Goal: Find specific page/section: Find specific page/section

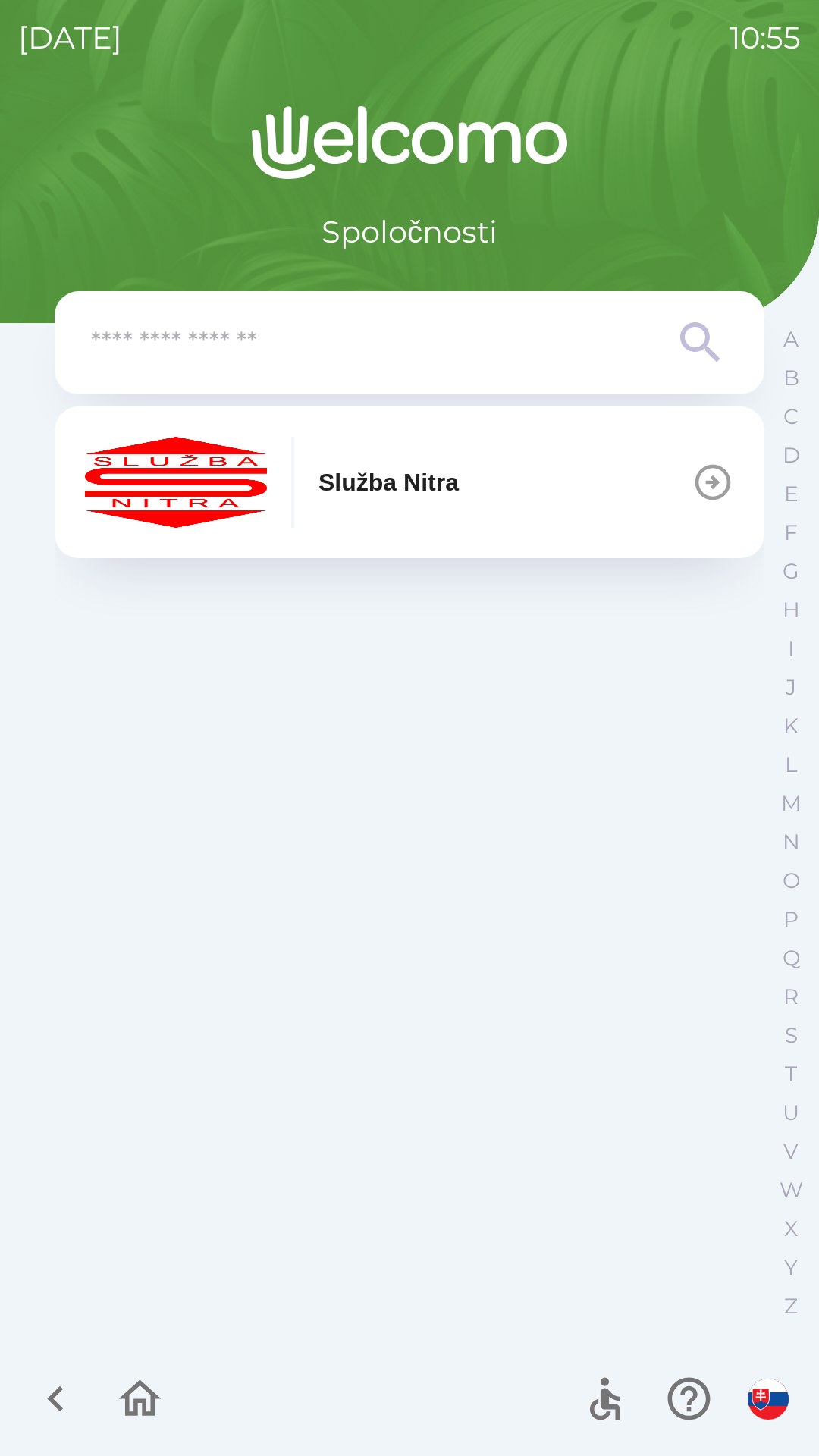
click at [371, 505] on div "Služba Nitra" at bounding box center [271, 482] width 374 height 91
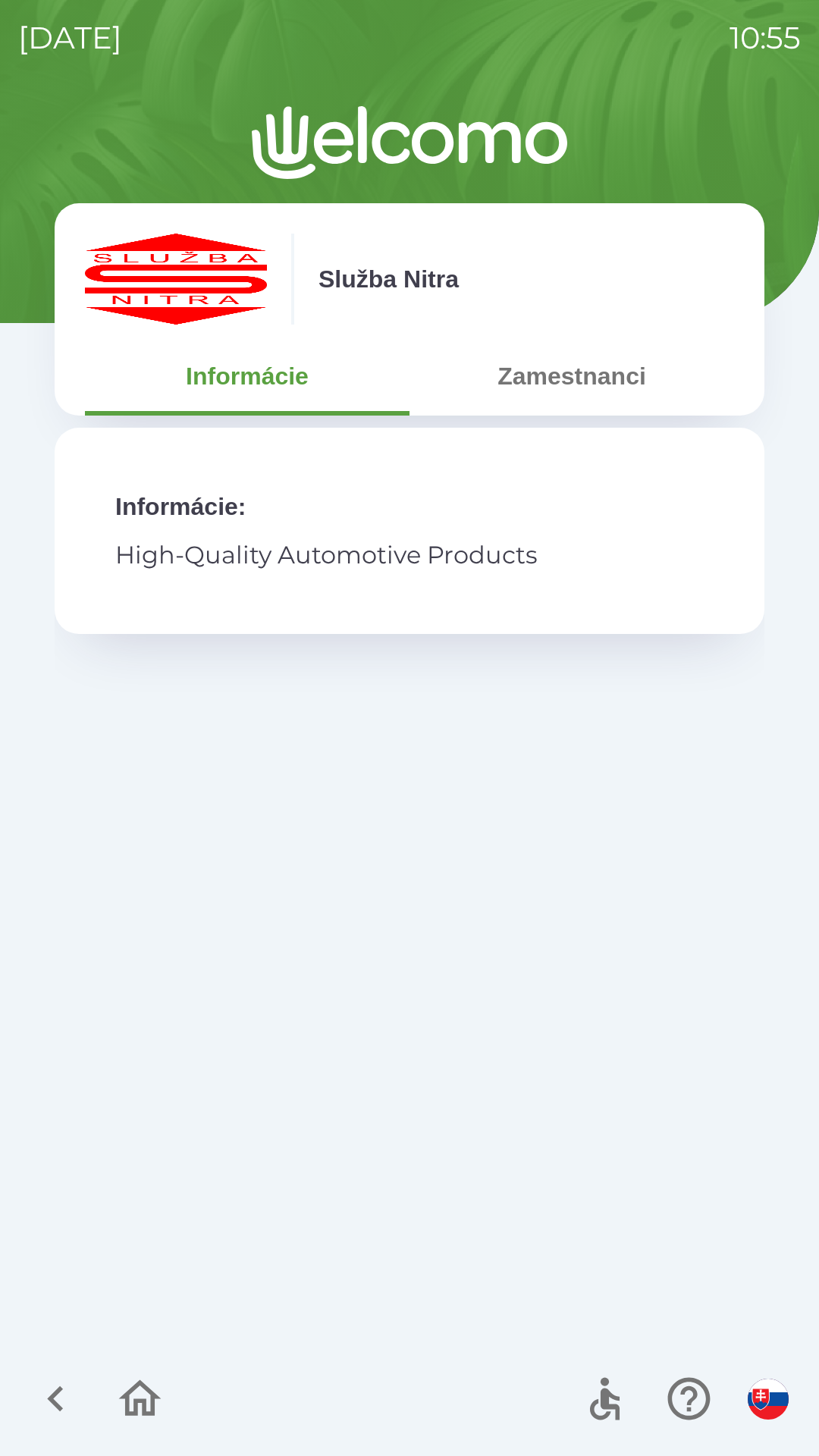
click at [567, 358] on button "Zamestnanci" at bounding box center [571, 376] width 325 height 55
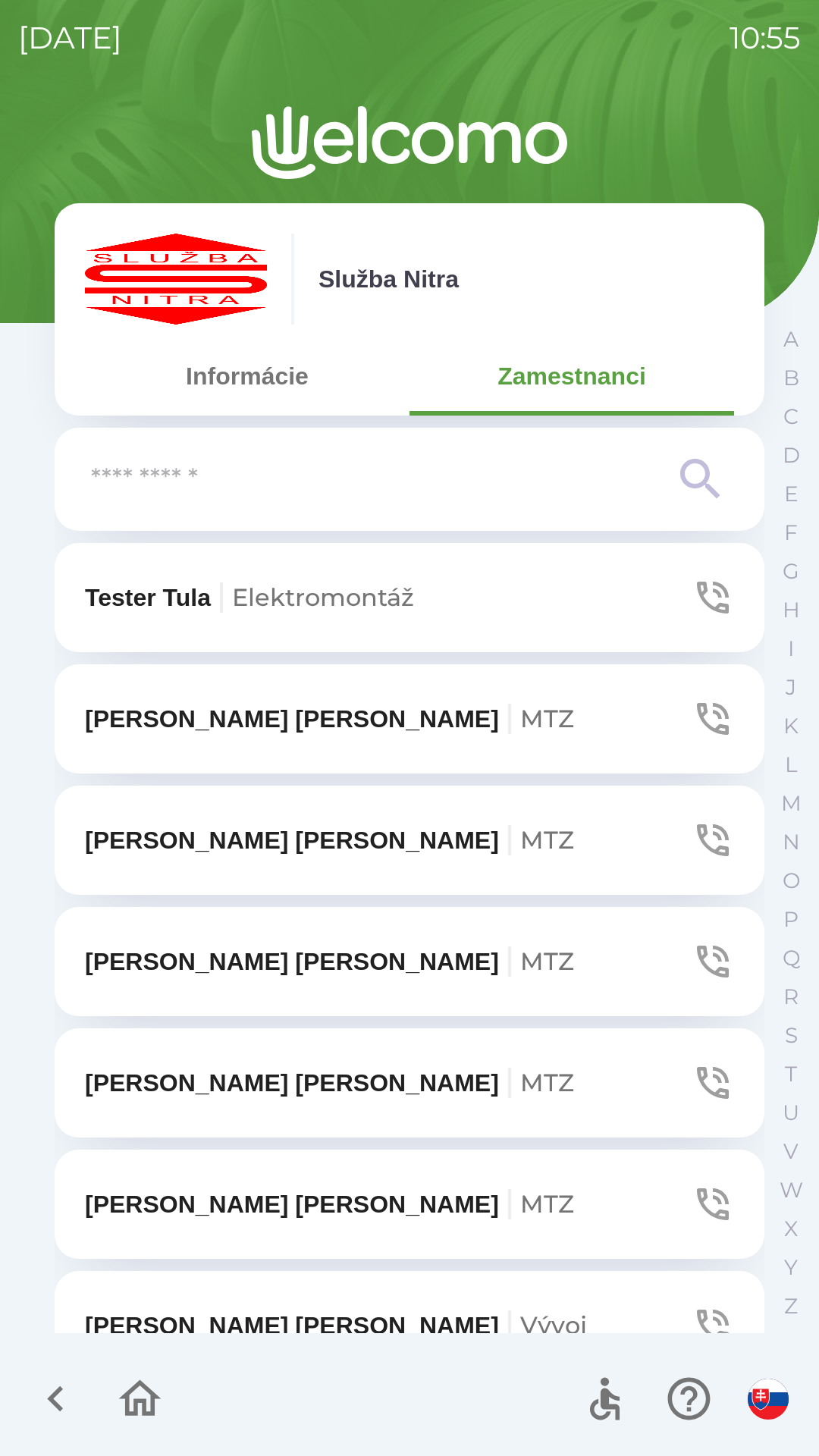
click at [229, 491] on input "text" at bounding box center [379, 479] width 576 height 42
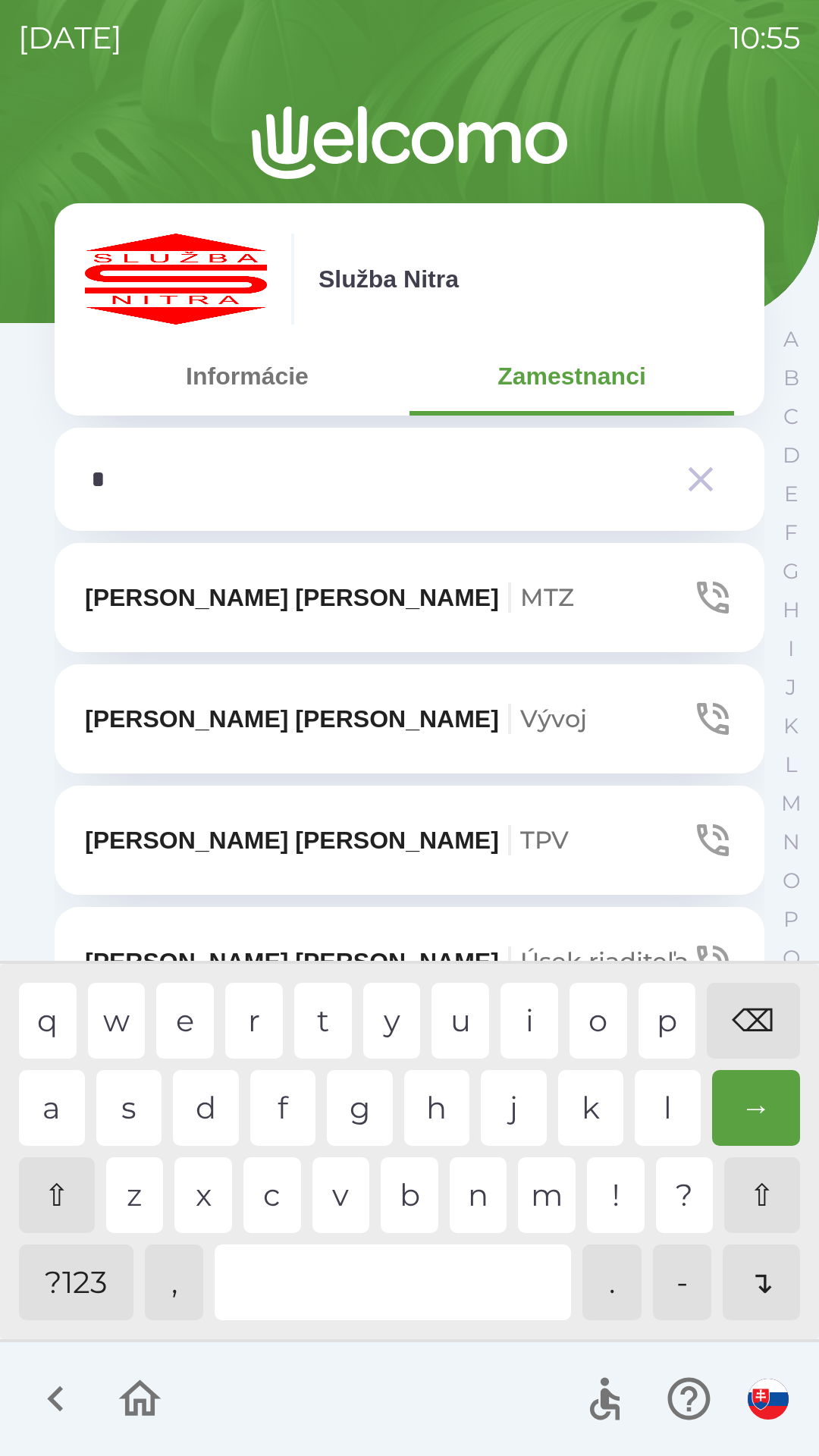
click at [286, 1111] on div "f" at bounding box center [283, 1108] width 66 height 76
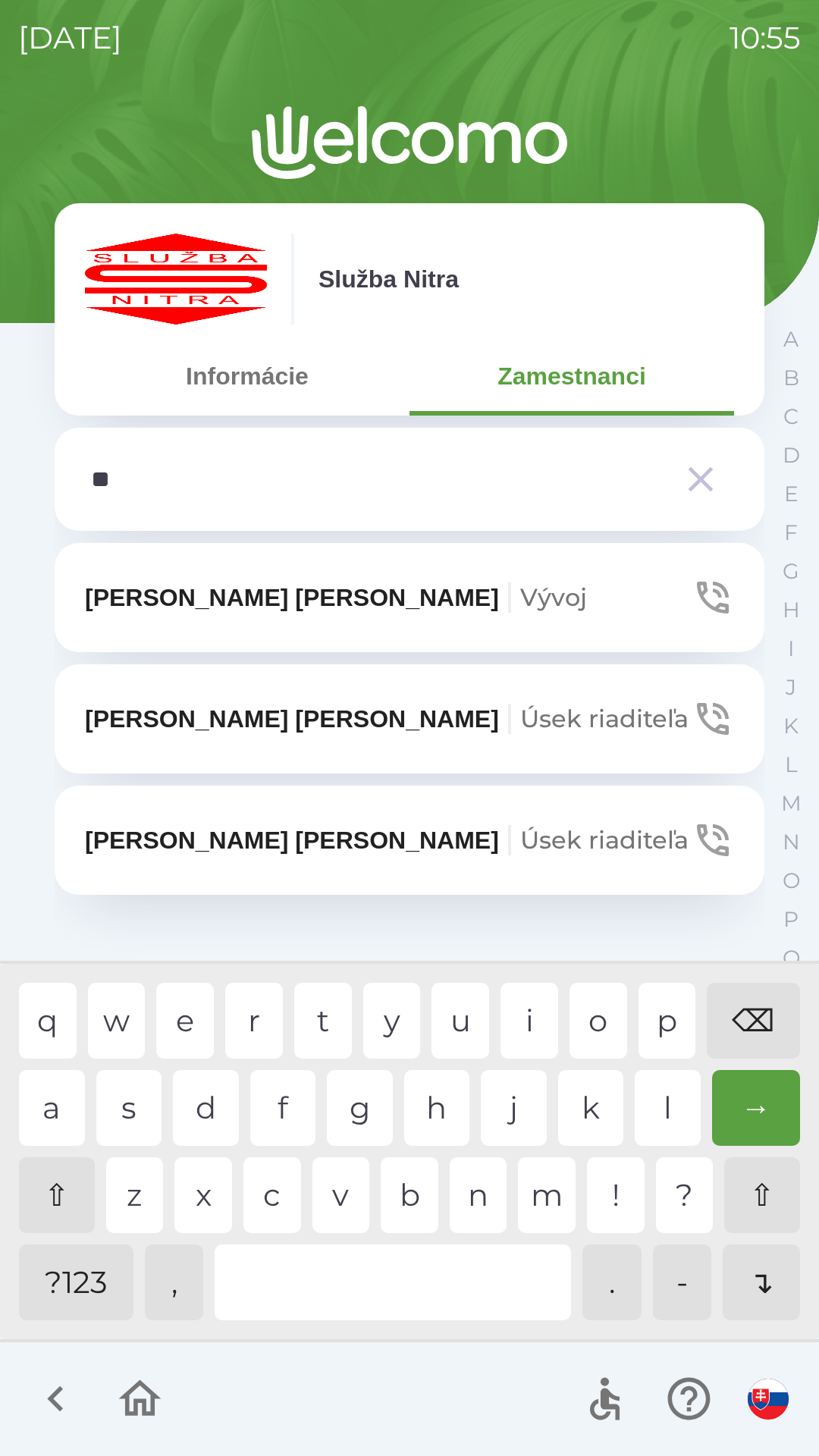
click at [462, 1017] on div "u" at bounding box center [460, 1020] width 58 height 76
type input "***"
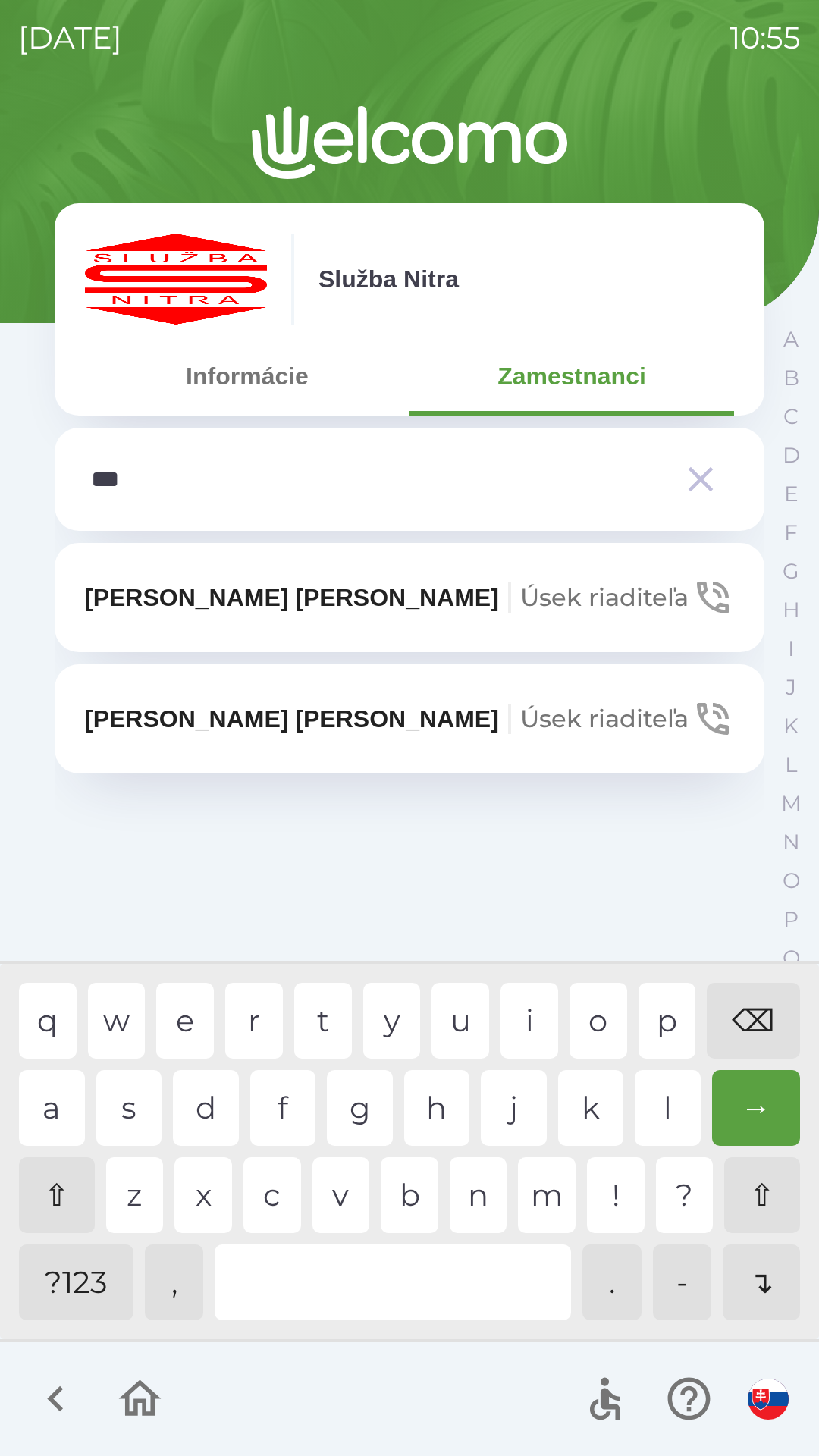
click at [661, 1114] on div "l" at bounding box center [667, 1108] width 66 height 76
click at [185, 613] on p "[PERSON_NAME] riaditeľa" at bounding box center [386, 597] width 604 height 36
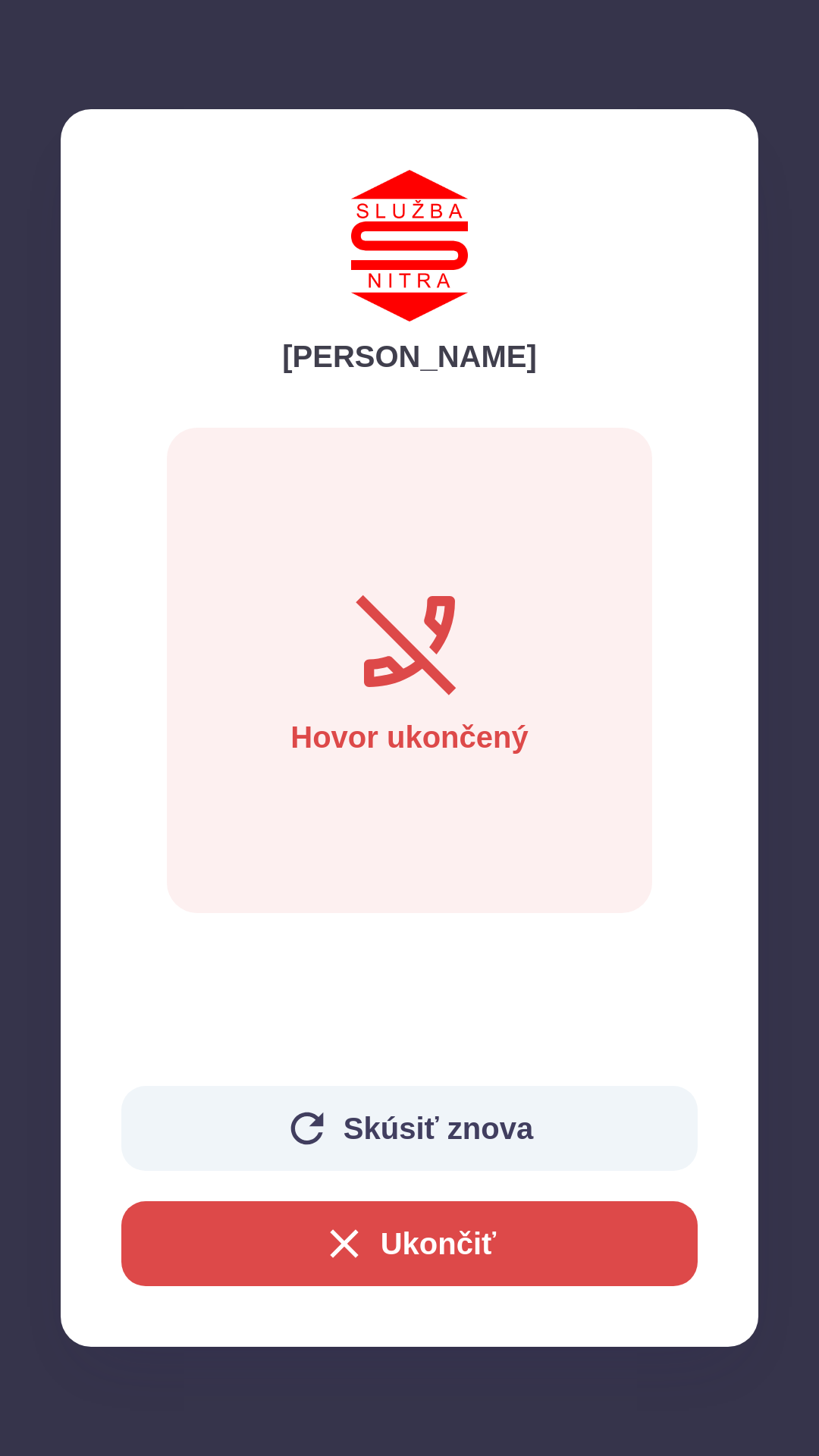
click at [382, 1239] on button "Ukončiť" at bounding box center [410, 1243] width 576 height 85
